Goal: Transaction & Acquisition: Book appointment/travel/reservation

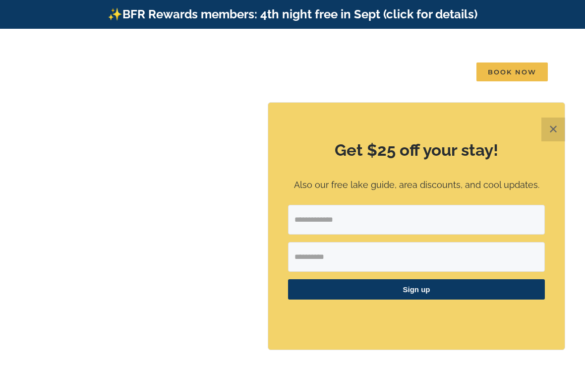
click at [555, 122] on button "✕" at bounding box center [553, 129] width 24 height 24
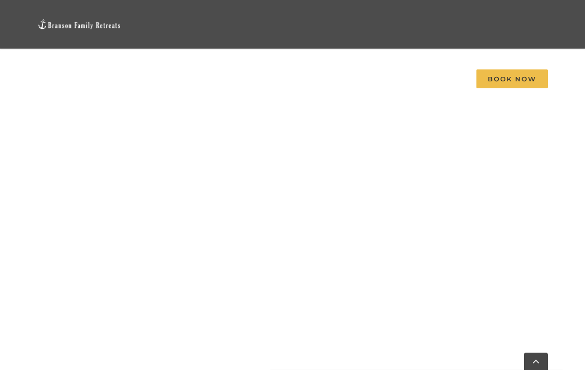
scroll to position [479, 0]
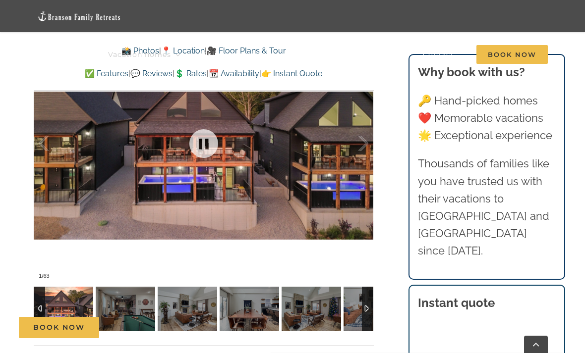
scroll to position [702, 0]
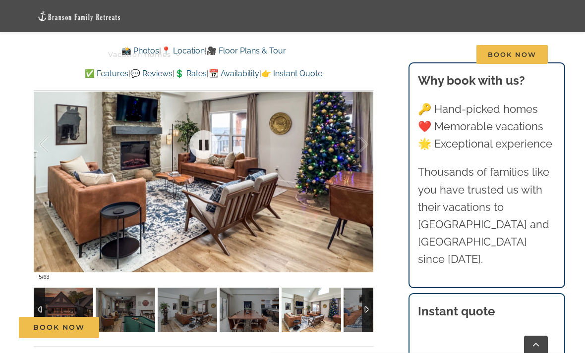
click at [372, 313] on div at bounding box center [367, 310] width 11 height 45
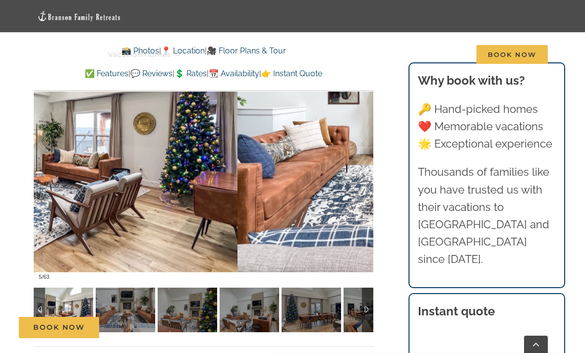
click at [362, 143] on div at bounding box center [353, 144] width 31 height 61
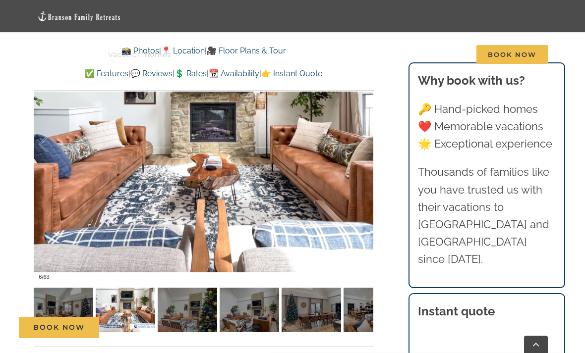
click at [366, 148] on div at bounding box center [353, 144] width 31 height 61
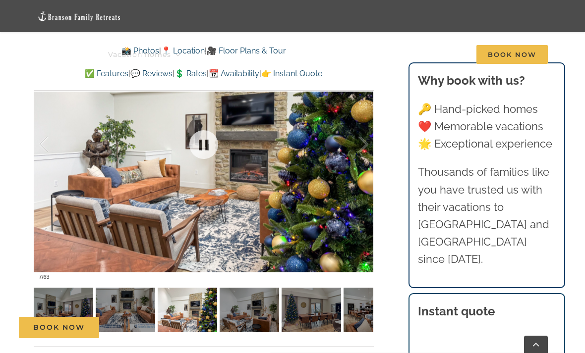
click at [358, 163] on div at bounding box center [353, 144] width 31 height 61
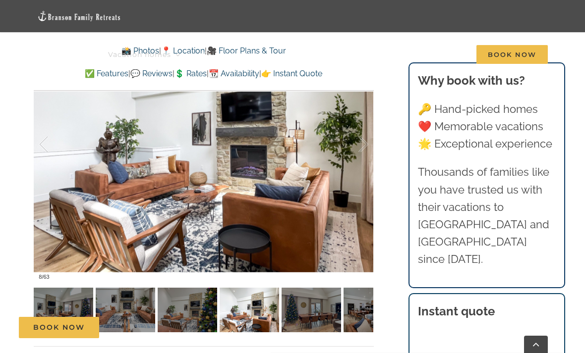
click at [362, 156] on div at bounding box center [353, 144] width 31 height 61
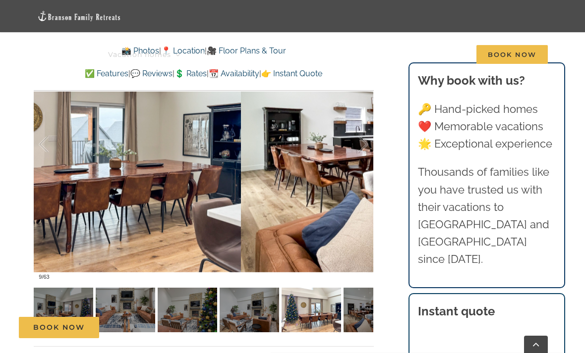
click at [365, 150] on div at bounding box center [353, 144] width 31 height 61
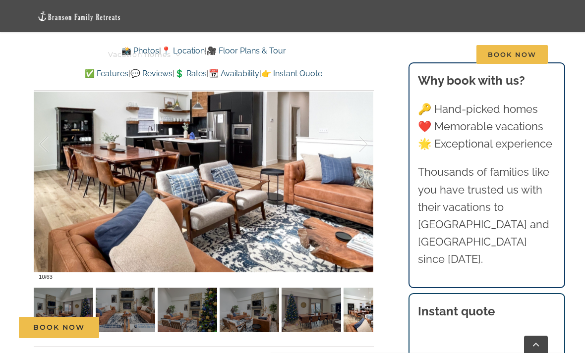
click at [364, 148] on div at bounding box center [353, 144] width 31 height 61
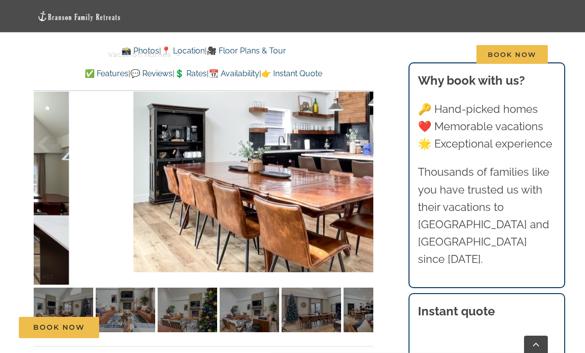
click at [368, 152] on div at bounding box center [353, 144] width 31 height 61
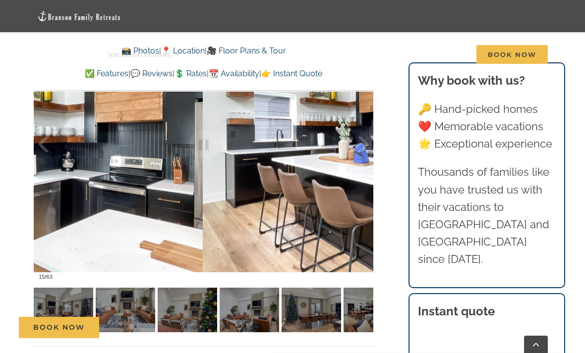
click at [369, 152] on div at bounding box center [204, 145] width 340 height 280
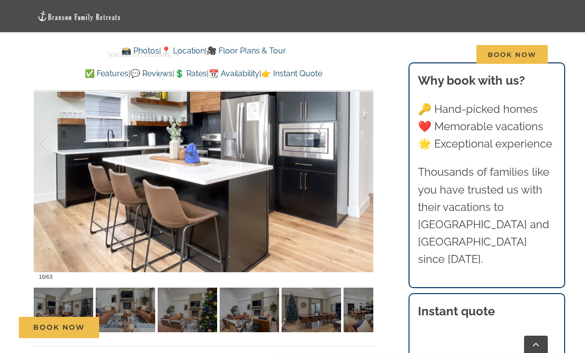
click at [369, 154] on div at bounding box center [204, 145] width 340 height 280
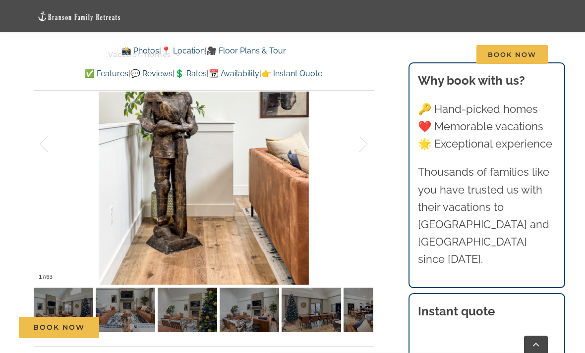
click at [371, 156] on div at bounding box center [204, 145] width 340 height 280
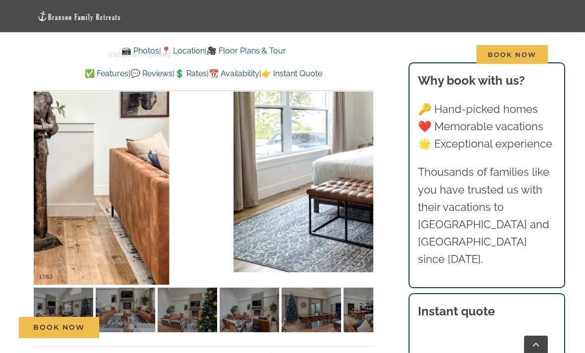
click at [368, 151] on div at bounding box center [353, 144] width 31 height 61
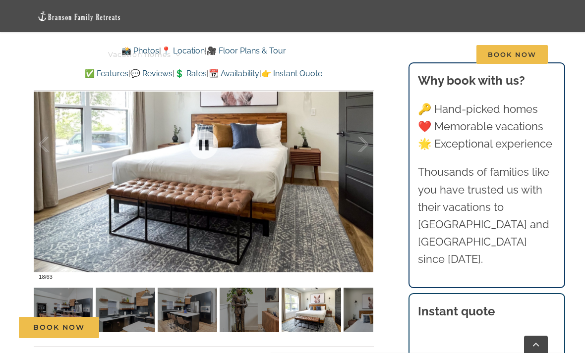
click at [372, 142] on div at bounding box center [204, 145] width 340 height 280
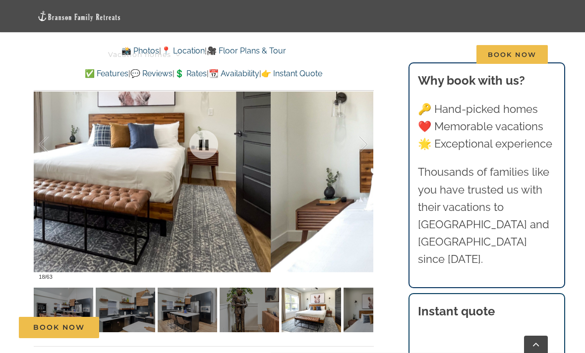
click at [360, 155] on div at bounding box center [353, 144] width 31 height 61
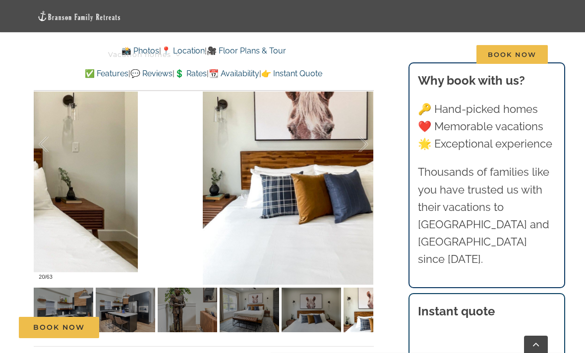
click at [365, 154] on div at bounding box center [353, 144] width 31 height 61
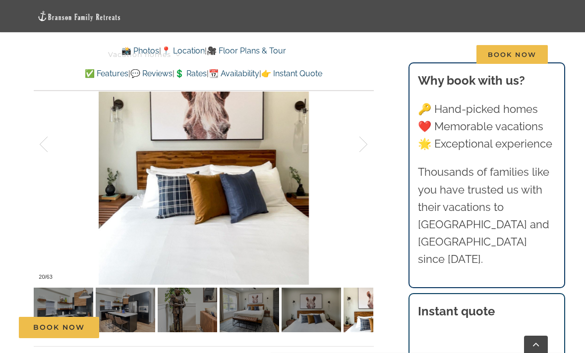
click at [366, 151] on div at bounding box center [353, 144] width 31 height 61
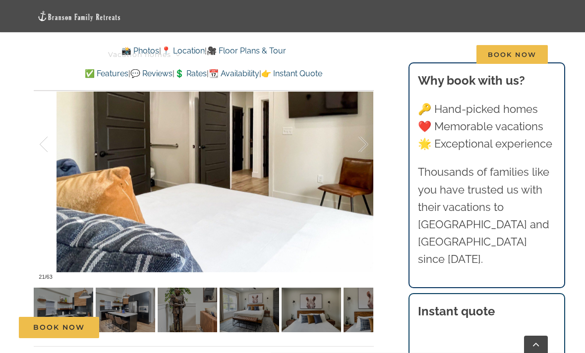
click at [361, 148] on div at bounding box center [353, 144] width 31 height 61
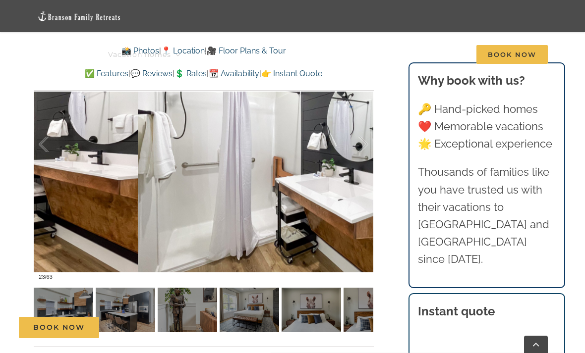
click at [366, 150] on div at bounding box center [353, 144] width 31 height 61
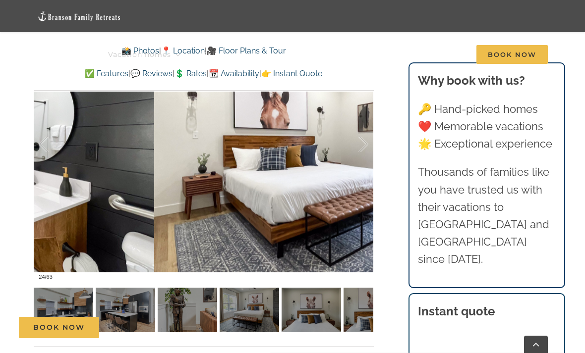
click at [365, 150] on div at bounding box center [353, 144] width 31 height 61
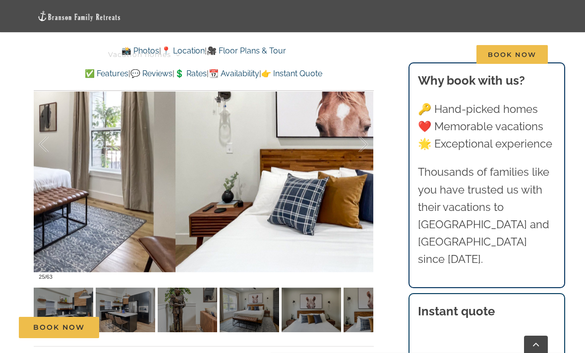
click at [368, 150] on div at bounding box center [353, 144] width 31 height 61
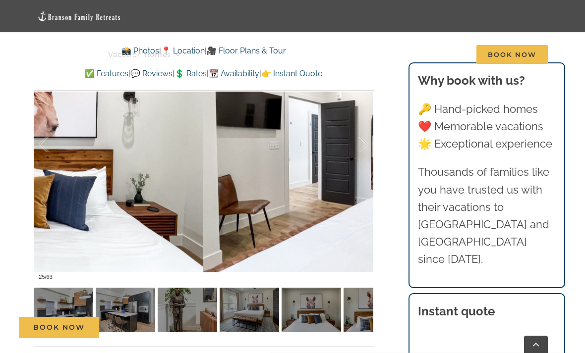
click at [366, 151] on div at bounding box center [353, 144] width 31 height 61
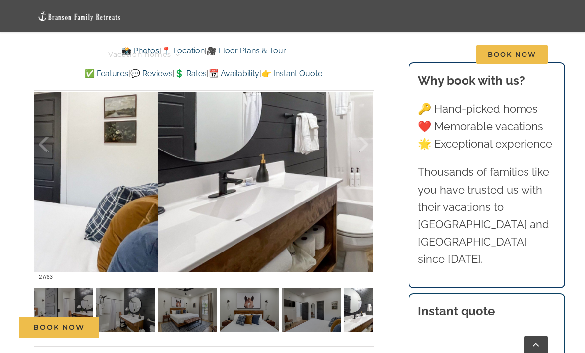
click at [354, 148] on div at bounding box center [353, 144] width 31 height 61
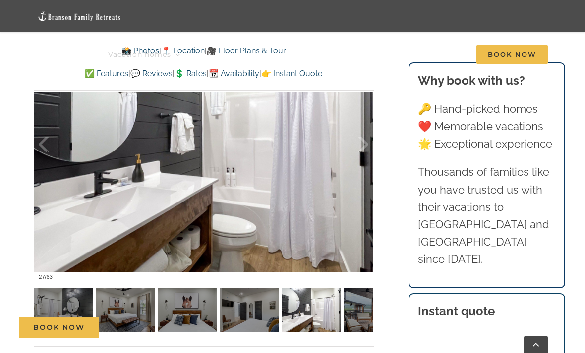
click at [365, 141] on div at bounding box center [353, 144] width 31 height 61
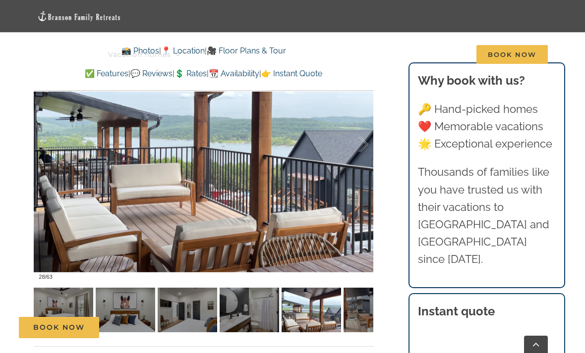
click at [366, 144] on div at bounding box center [353, 144] width 31 height 61
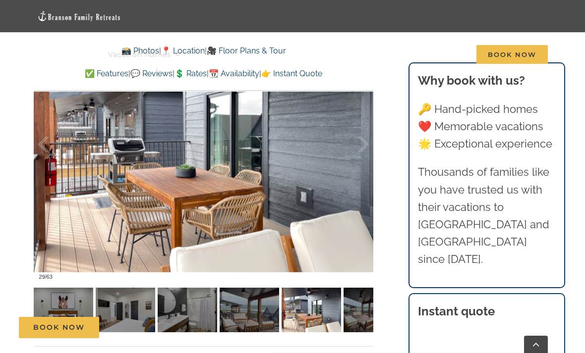
click at [362, 149] on div at bounding box center [353, 144] width 31 height 61
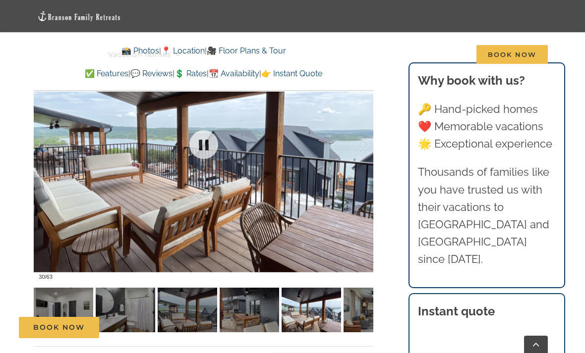
click at [361, 149] on div at bounding box center [353, 144] width 31 height 61
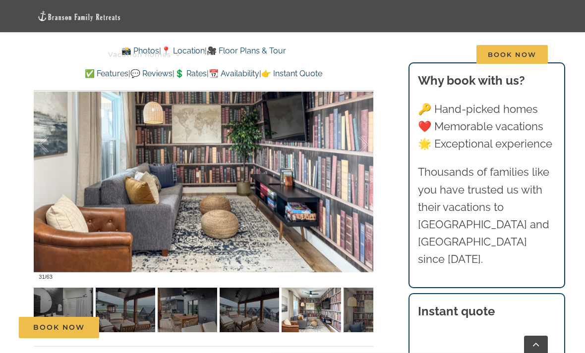
click at [362, 150] on div at bounding box center [353, 144] width 31 height 61
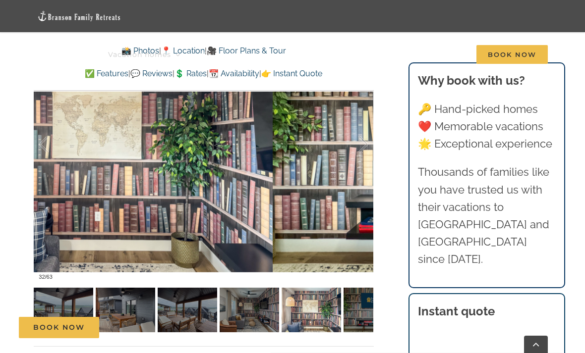
click at [365, 151] on div at bounding box center [353, 144] width 31 height 61
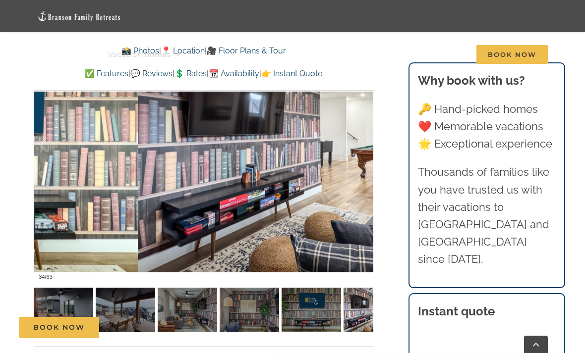
click at [362, 153] on div at bounding box center [353, 144] width 31 height 61
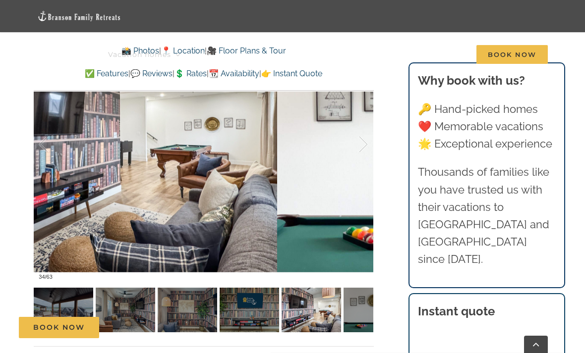
click at [367, 154] on div at bounding box center [353, 144] width 31 height 61
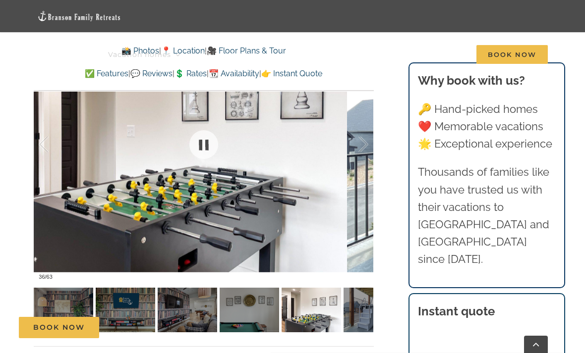
click at [358, 155] on div at bounding box center [353, 144] width 31 height 61
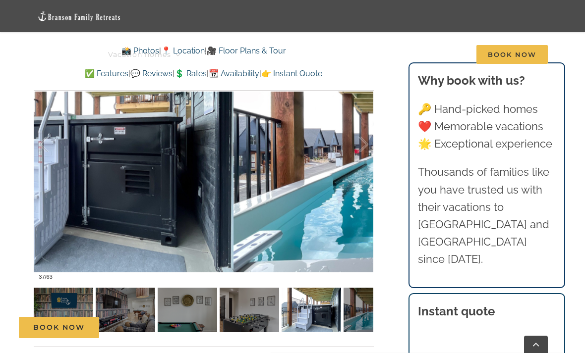
click at [363, 157] on div at bounding box center [353, 144] width 31 height 61
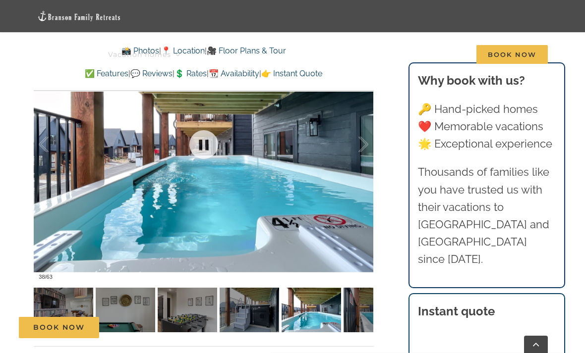
click at [373, 144] on div at bounding box center [204, 145] width 340 height 280
click at [366, 144] on div at bounding box center [353, 144] width 31 height 61
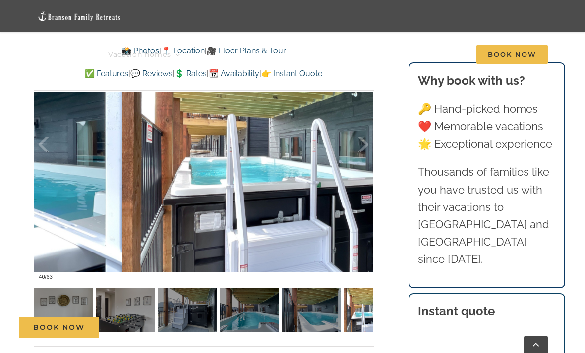
click at [365, 144] on div at bounding box center [353, 144] width 31 height 61
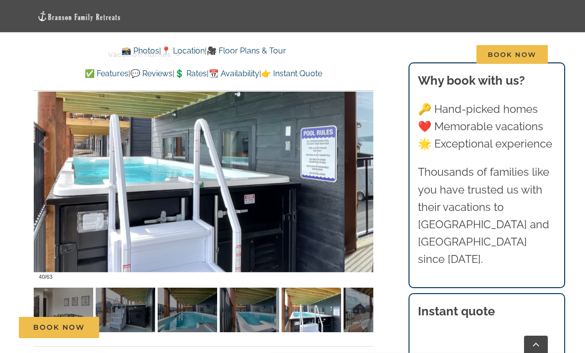
click at [368, 151] on div at bounding box center [353, 144] width 31 height 61
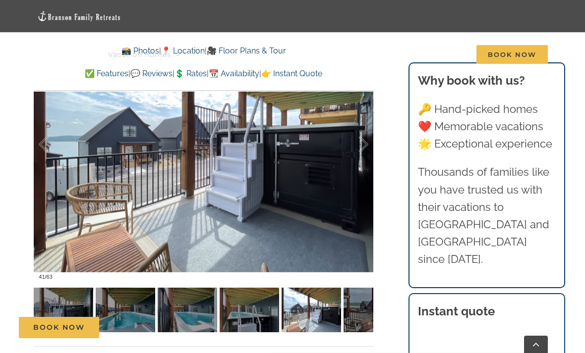
click at [367, 152] on div at bounding box center [353, 144] width 31 height 61
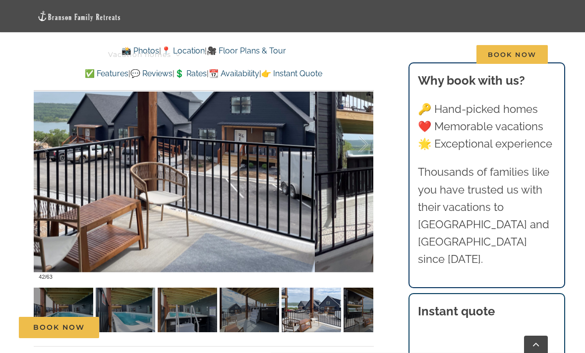
click at [366, 155] on div at bounding box center [353, 144] width 31 height 61
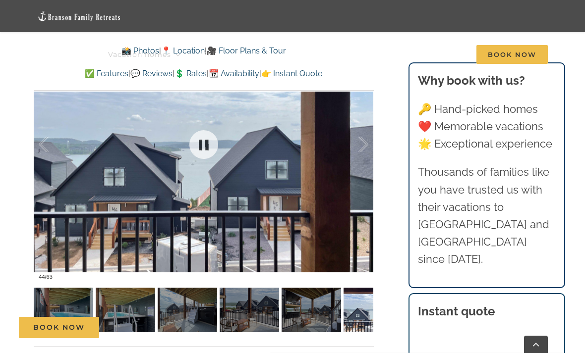
click at [367, 155] on div at bounding box center [353, 144] width 31 height 61
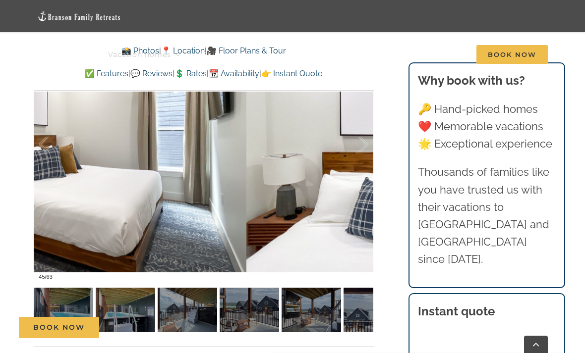
click at [367, 159] on div at bounding box center [353, 144] width 31 height 61
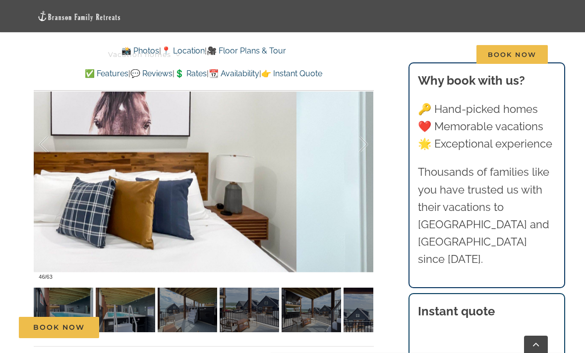
click at [364, 159] on div at bounding box center [353, 144] width 31 height 61
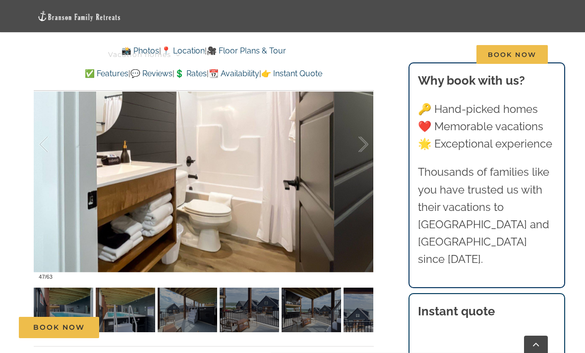
click at [365, 161] on div at bounding box center [353, 144] width 31 height 61
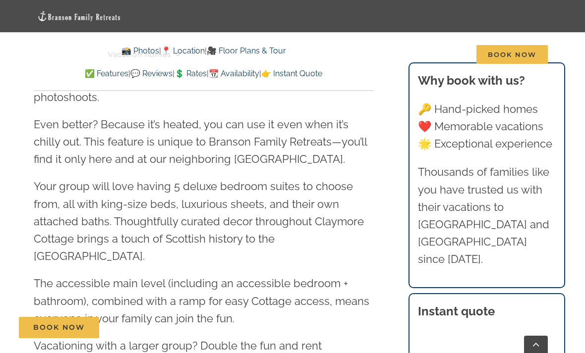
scroll to position [1184, 0]
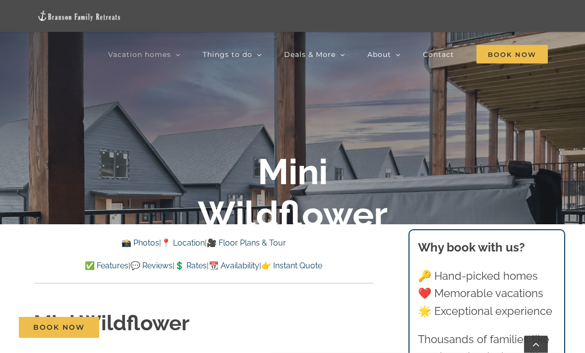
scroll to position [140, 0]
